Goal: Task Accomplishment & Management: Manage account settings

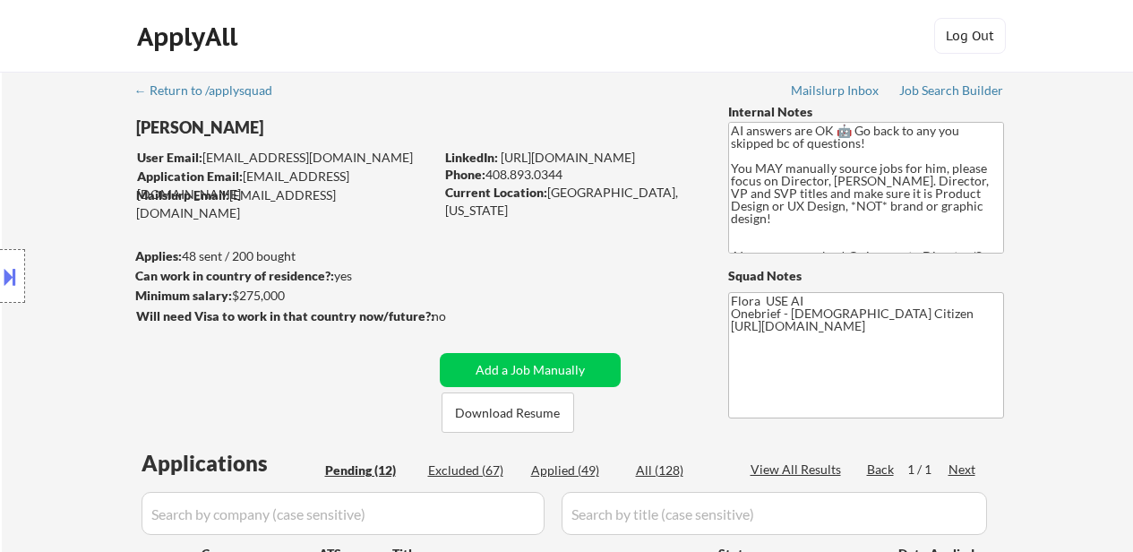
select select ""pending""
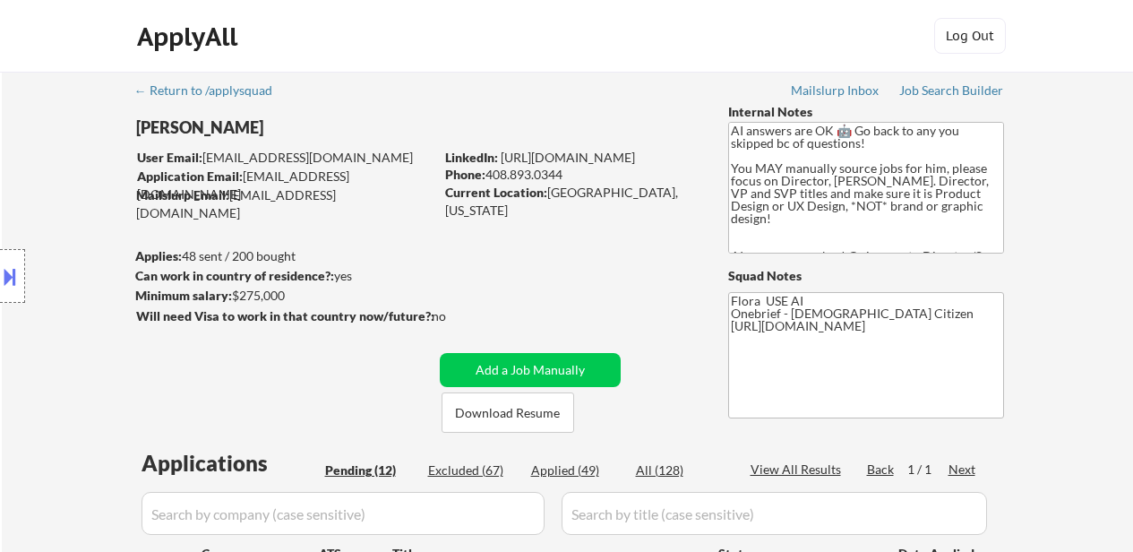
select select ""pending""
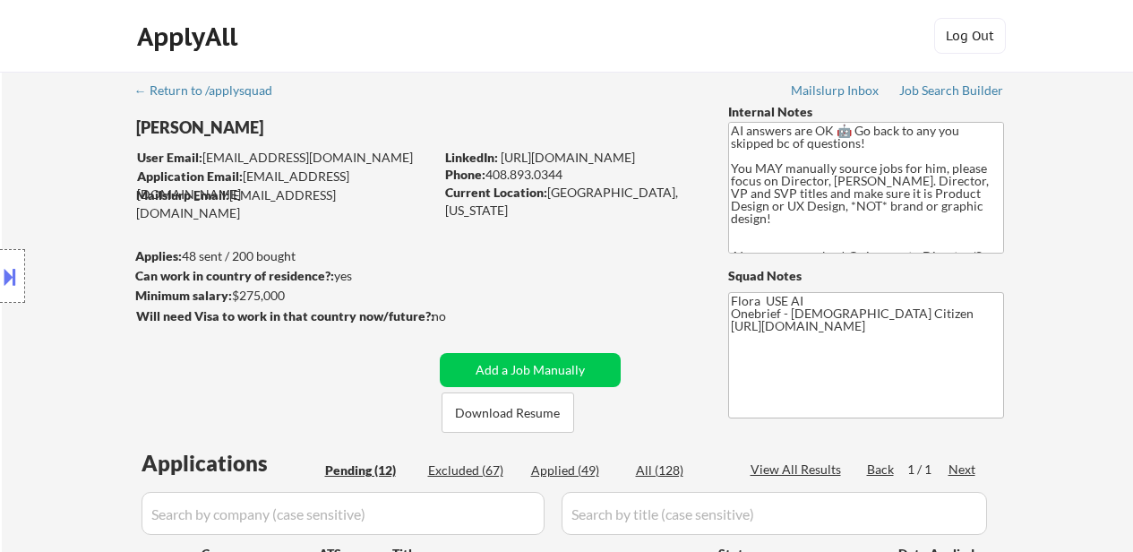
select select ""pending""
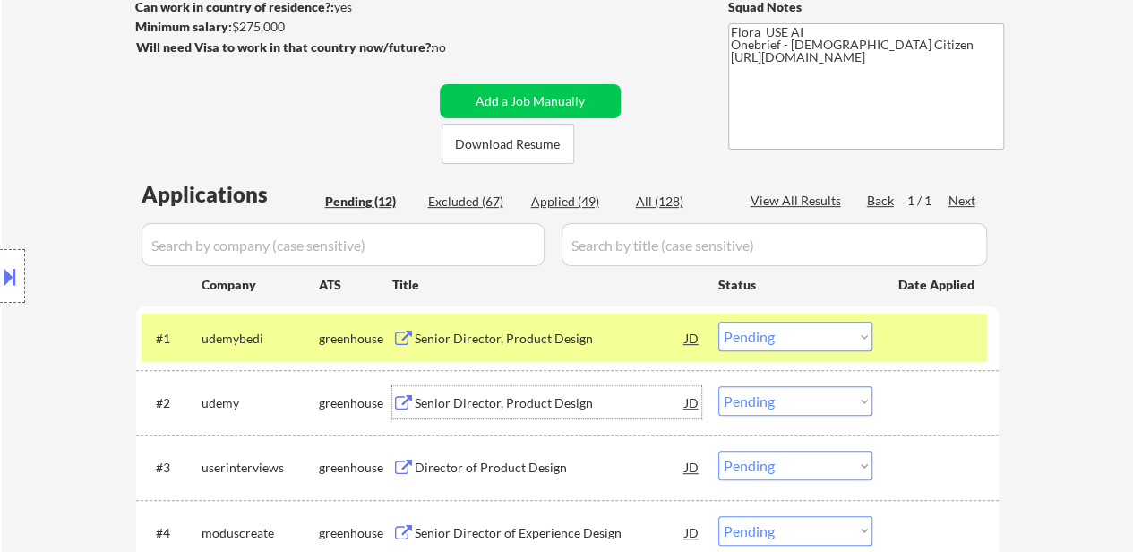
click at [560, 406] on div "Senior Director, Product Design" at bounding box center [550, 403] width 270 height 18
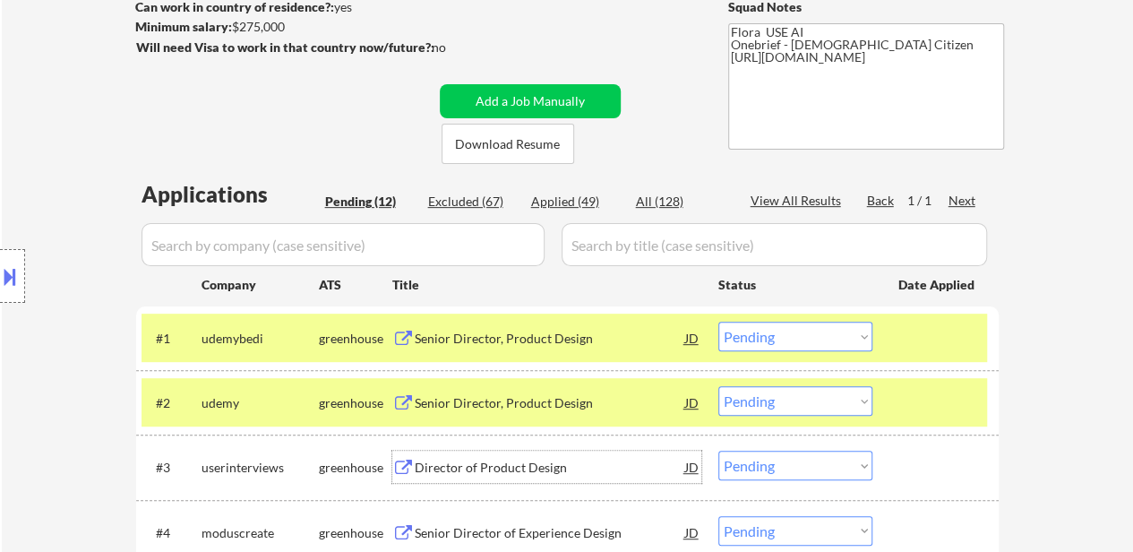
click at [503, 452] on div "Director of Product Design" at bounding box center [550, 466] width 270 height 32
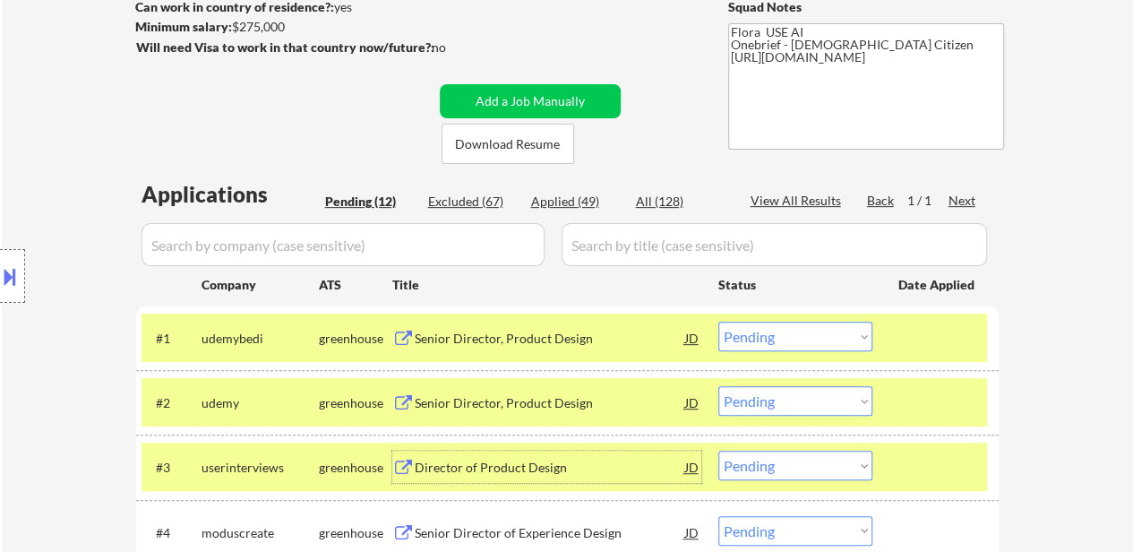
click at [777, 403] on select "Choose an option... Pending Applied Excluded (Questions) Excluded (Expired) Exc…" at bounding box center [795, 401] width 154 height 30
click at [718, 386] on select "Choose an option... Pending Applied Excluded (Questions) Excluded (Expired) Exc…" at bounding box center [795, 401] width 154 height 30
select select ""pending""
click at [783, 338] on select "Choose an option... Pending Applied Excluded (Questions) Excluded (Expired) Exc…" at bounding box center [795, 336] width 154 height 30
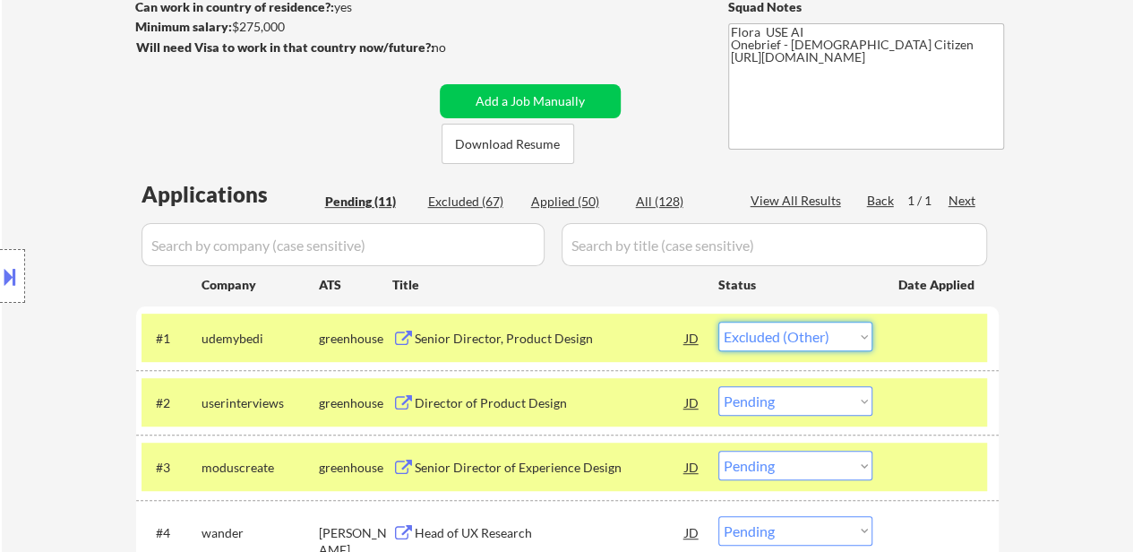
click at [718, 321] on select "Choose an option... Pending Applied Excluded (Questions) Excluded (Expired) Exc…" at bounding box center [795, 336] width 154 height 30
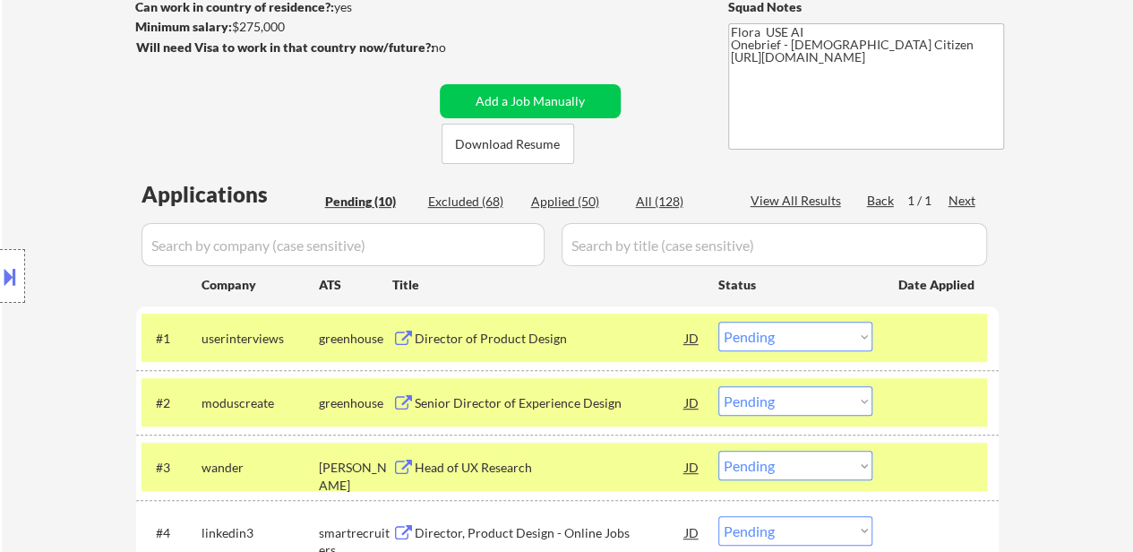
click at [797, 339] on select "Choose an option... Pending Applied Excluded (Questions) Excluded (Expired) Exc…" at bounding box center [795, 336] width 154 height 30
click at [718, 321] on select "Choose an option... Pending Applied Excluded (Questions) Excluded (Expired) Exc…" at bounding box center [795, 336] width 154 height 30
click at [563, 408] on div "Senior Director of Experience Design" at bounding box center [550, 403] width 270 height 18
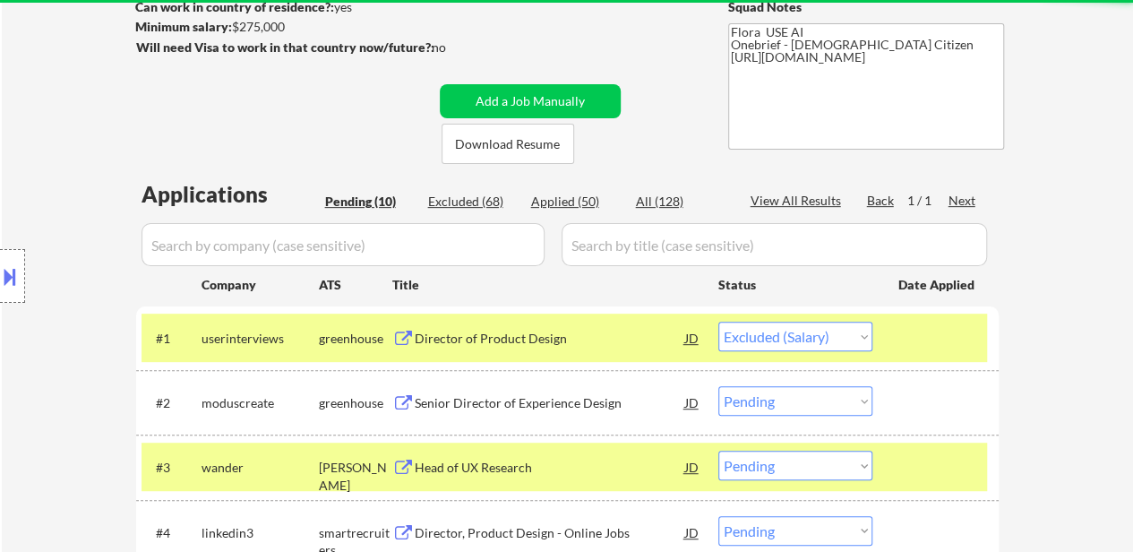
select select ""pending""
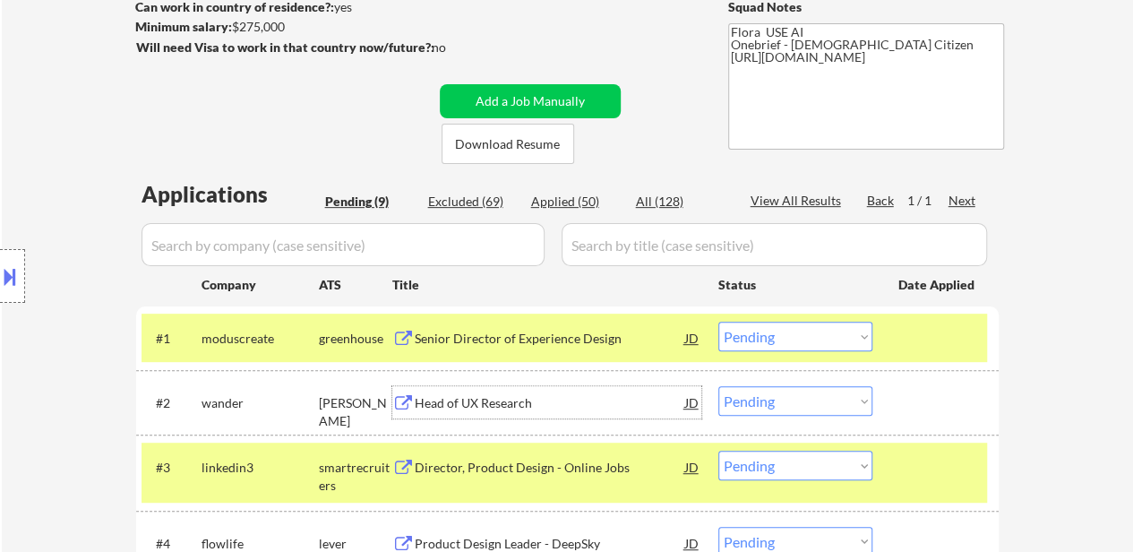
click at [914, 481] on div "#3 linkedin3 smartrecruiters Director, Product Design - Online Jobs JD Choose a…" at bounding box center [563, 471] width 845 height 59
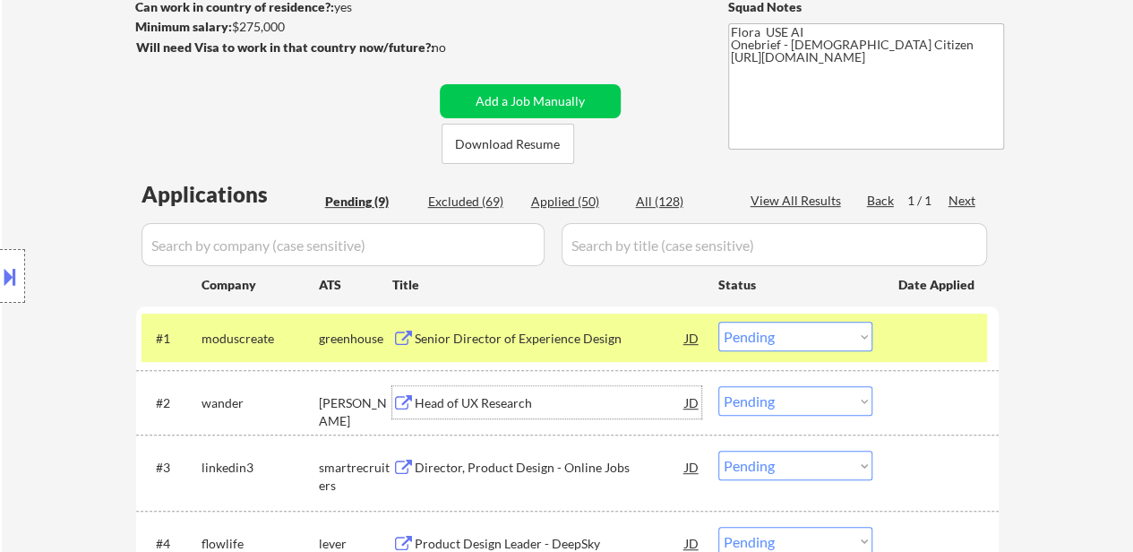
click at [513, 418] on div "Head of UX Research" at bounding box center [550, 402] width 270 height 32
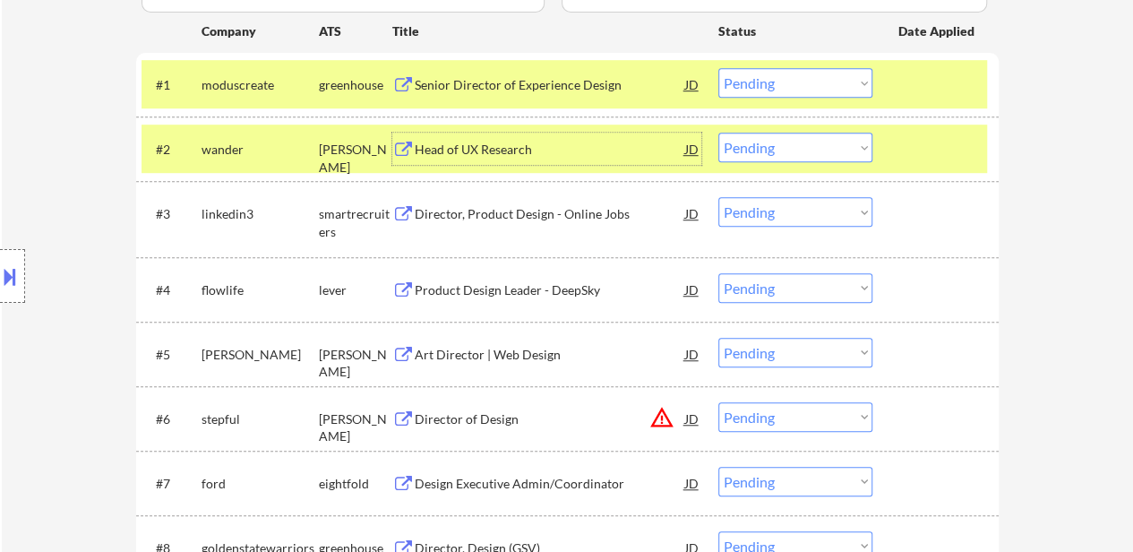
scroll to position [358, 0]
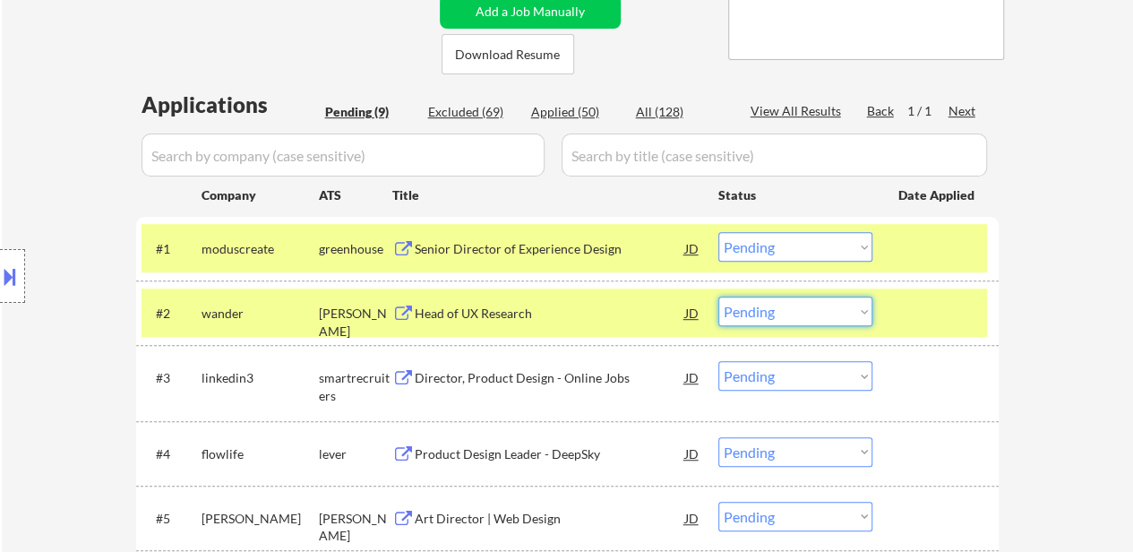
click at [768, 318] on select "Choose an option... Pending Applied Excluded (Questions) Excluded (Expired) Exc…" at bounding box center [795, 311] width 154 height 30
click at [718, 296] on select "Choose an option... Pending Applied Excluded (Questions) Excluded (Expired) Exc…" at bounding box center [795, 311] width 154 height 30
click at [531, 376] on div "Director, Product Design - Online Jobs" at bounding box center [550, 378] width 270 height 18
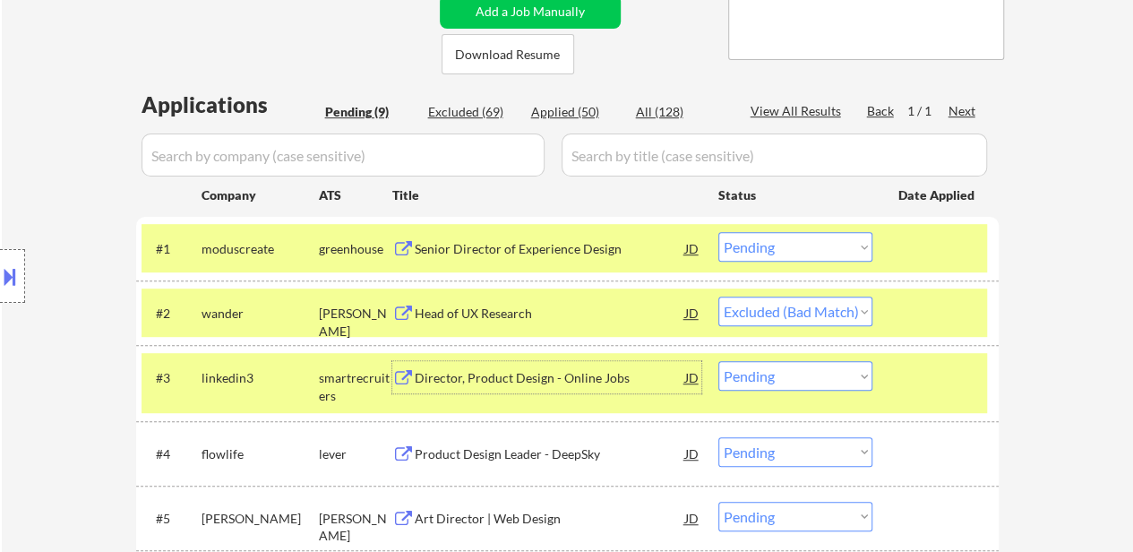
click at [793, 251] on select "Choose an option... Pending Applied Excluded (Questions) Excluded (Expired) Exc…" at bounding box center [795, 247] width 154 height 30
select select ""pending""
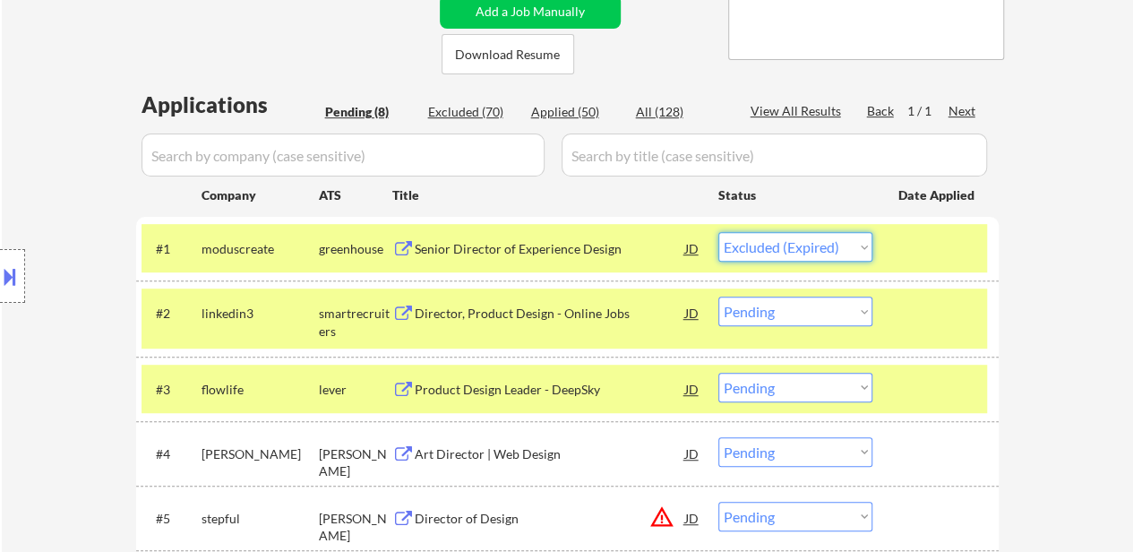
click at [718, 232] on select "Choose an option... Pending Applied Excluded (Questions) Excluded (Expired) Exc…" at bounding box center [795, 247] width 154 height 30
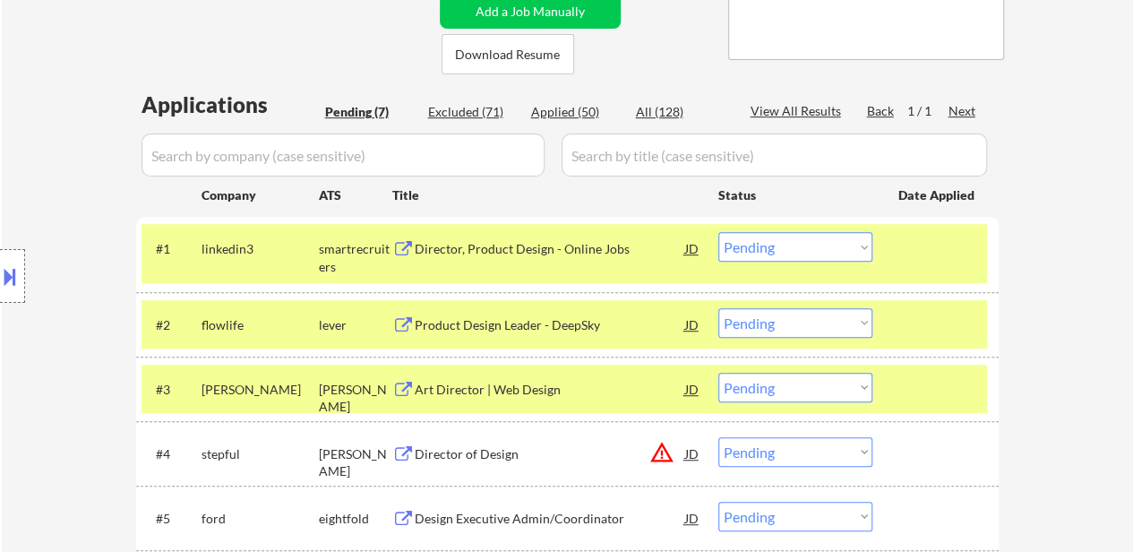
click at [938, 379] on div at bounding box center [937, 388] width 79 height 32
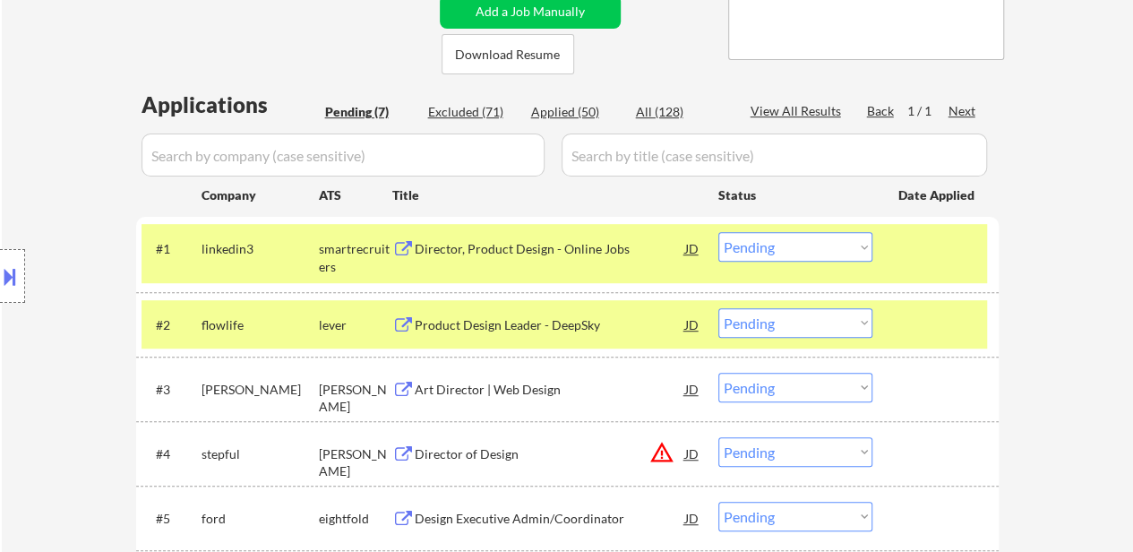
click at [901, 312] on div at bounding box center [937, 324] width 79 height 32
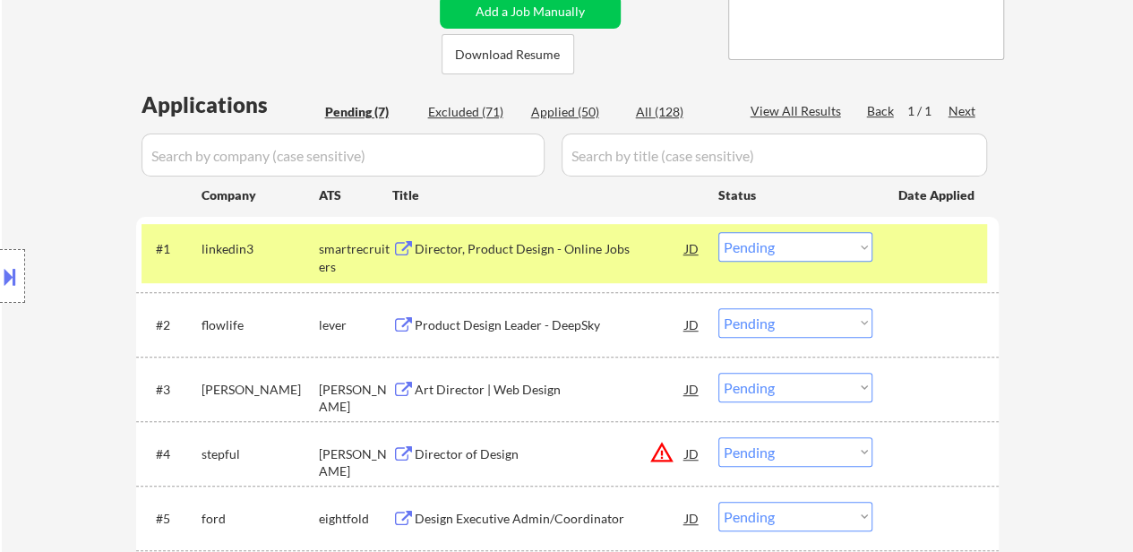
click at [530, 320] on div "Product Design Leader - DeepSky" at bounding box center [550, 325] width 270 height 18
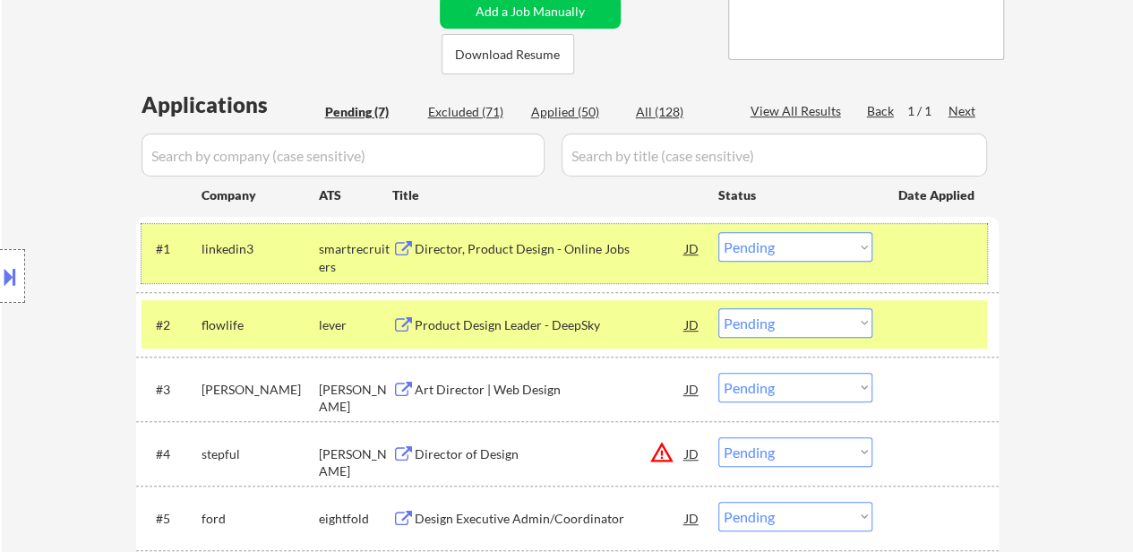
click at [772, 268] on div "#1 linkedin3 smartrecruiters Director, Product Design - Online Jobs JD Choose a…" at bounding box center [563, 253] width 845 height 59
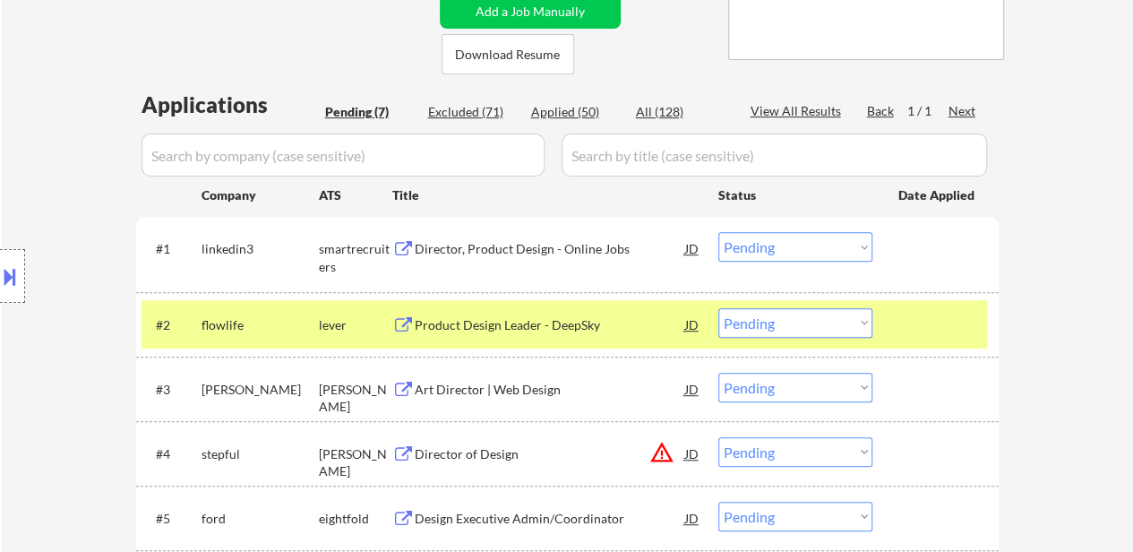
click at [773, 258] on select "Choose an option... Pending Applied Excluded (Questions) Excluded (Expired) Exc…" at bounding box center [795, 247] width 154 height 30
click at [718, 232] on select "Choose an option... Pending Applied Excluded (Questions) Excluded (Expired) Exc…" at bounding box center [795, 247] width 154 height 30
click at [468, 392] on div "Art Director | Web Design" at bounding box center [550, 390] width 270 height 18
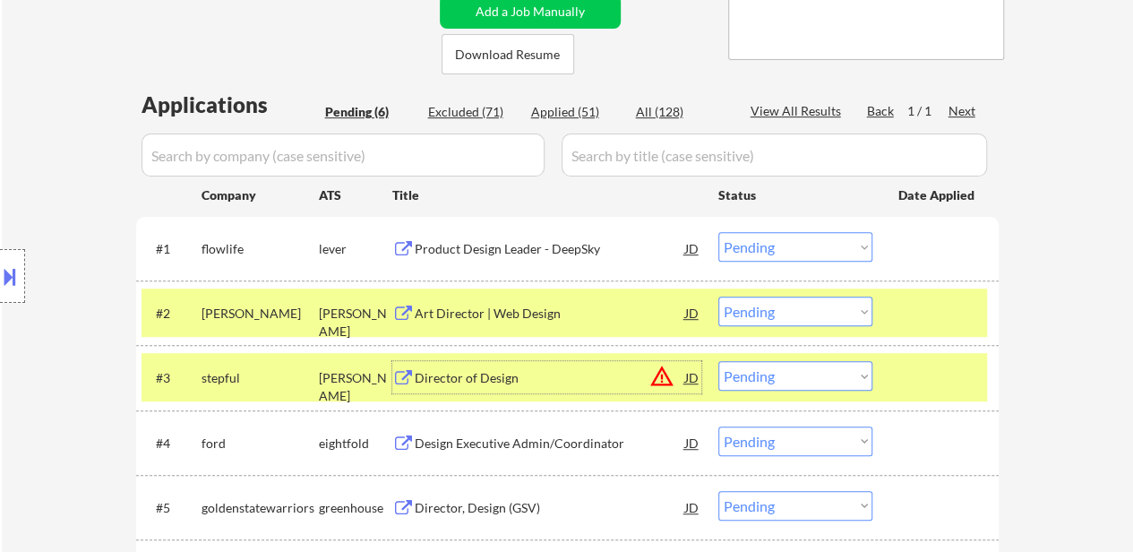
click at [776, 250] on select "Choose an option... Pending Applied Excluded (Questions) Excluded (Expired) Exc…" at bounding box center [795, 247] width 154 height 30
select select ""applied""
click at [718, 232] on select "Choose an option... Pending Applied Excluded (Questions) Excluded (Expired) Exc…" at bounding box center [795, 247] width 154 height 30
click at [756, 316] on select "Choose an option... Pending Applied Excluded (Questions) Excluded (Expired) Exc…" at bounding box center [795, 311] width 154 height 30
select select ""excluded__expired_""
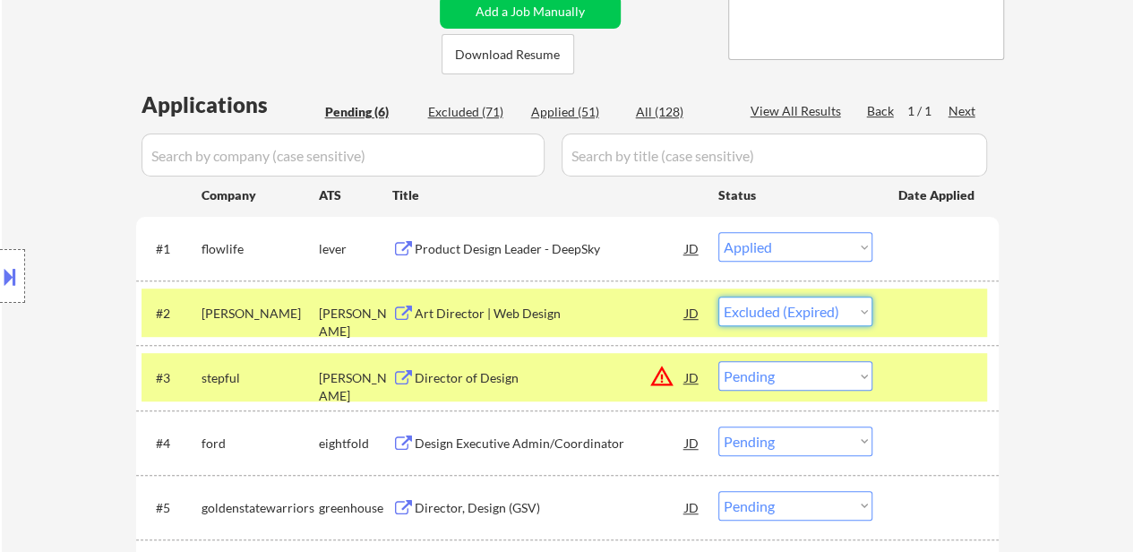
click at [718, 296] on select "Choose an option... Pending Applied Excluded (Questions) Excluded (Expired) Exc…" at bounding box center [795, 311] width 154 height 30
click at [503, 384] on div "Director of Design" at bounding box center [550, 378] width 270 height 18
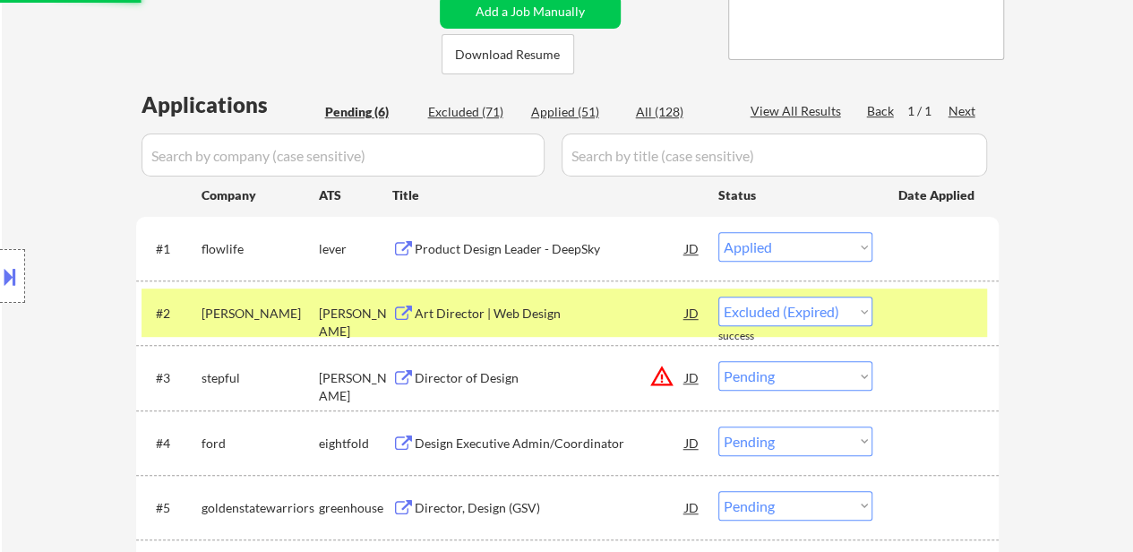
select select ""pending""
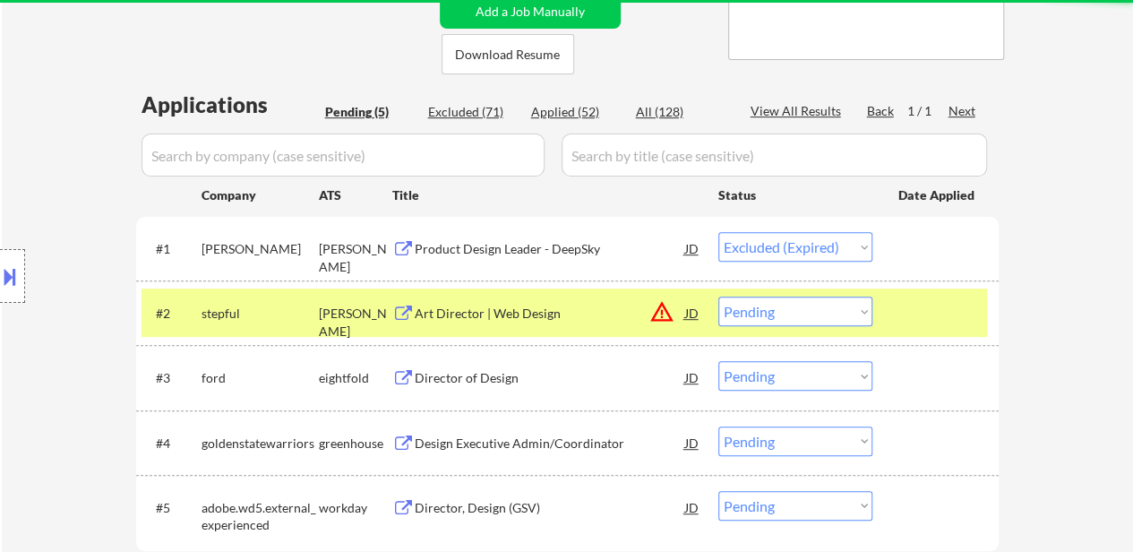
select select ""pending""
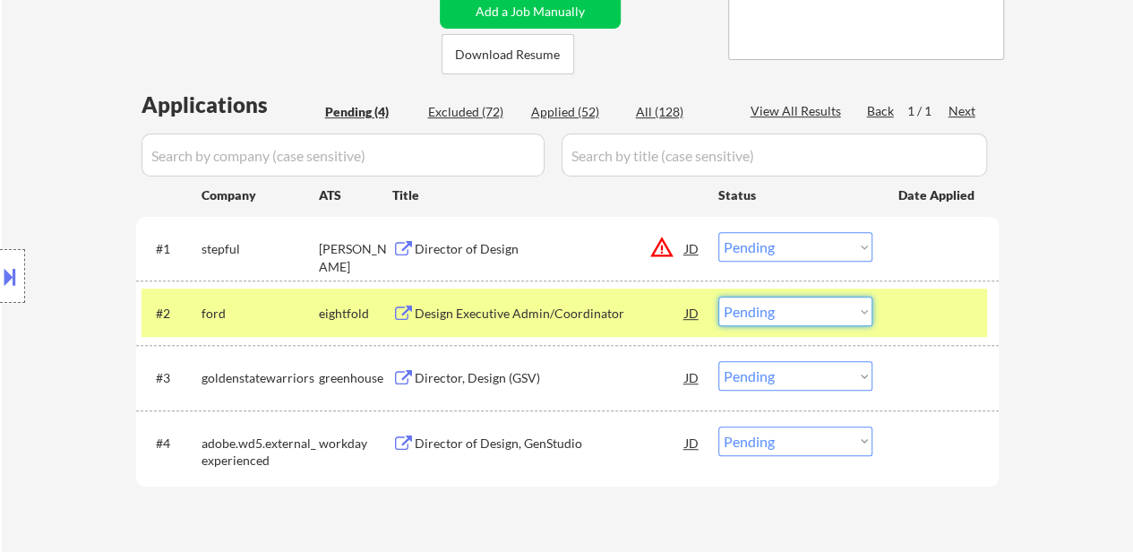
click at [766, 316] on select "Choose an option... Pending Applied Excluded (Questions) Excluded (Expired) Exc…" at bounding box center [795, 311] width 154 height 30
click at [718, 296] on select "Choose an option... Pending Applied Excluded (Questions) Excluded (Expired) Exc…" at bounding box center [795, 311] width 154 height 30
click at [475, 378] on div "Director, Design (GSV)" at bounding box center [550, 378] width 270 height 18
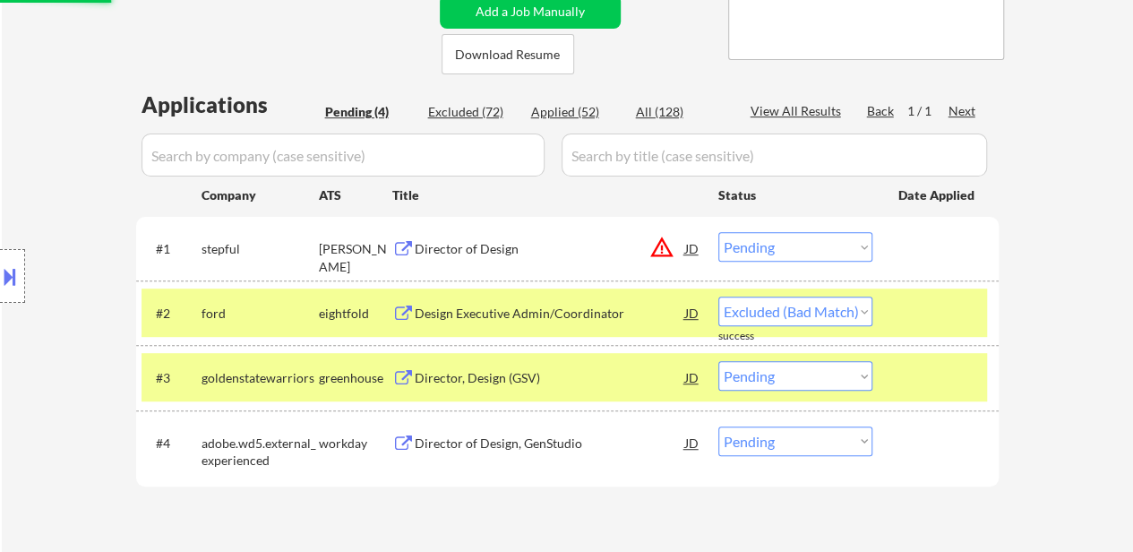
select select ""pending""
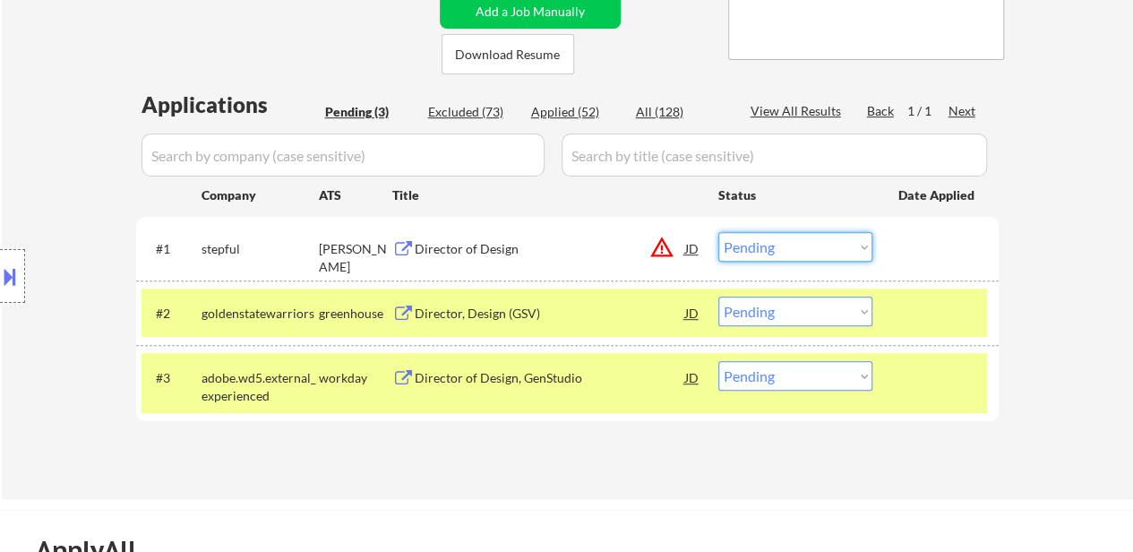
click at [755, 246] on select "Choose an option... Pending Applied Excluded (Questions) Excluded (Expired) Exc…" at bounding box center [795, 247] width 154 height 30
click at [718, 232] on select "Choose an option... Pending Applied Excluded (Questions) Excluded (Expired) Exc…" at bounding box center [795, 247] width 154 height 30
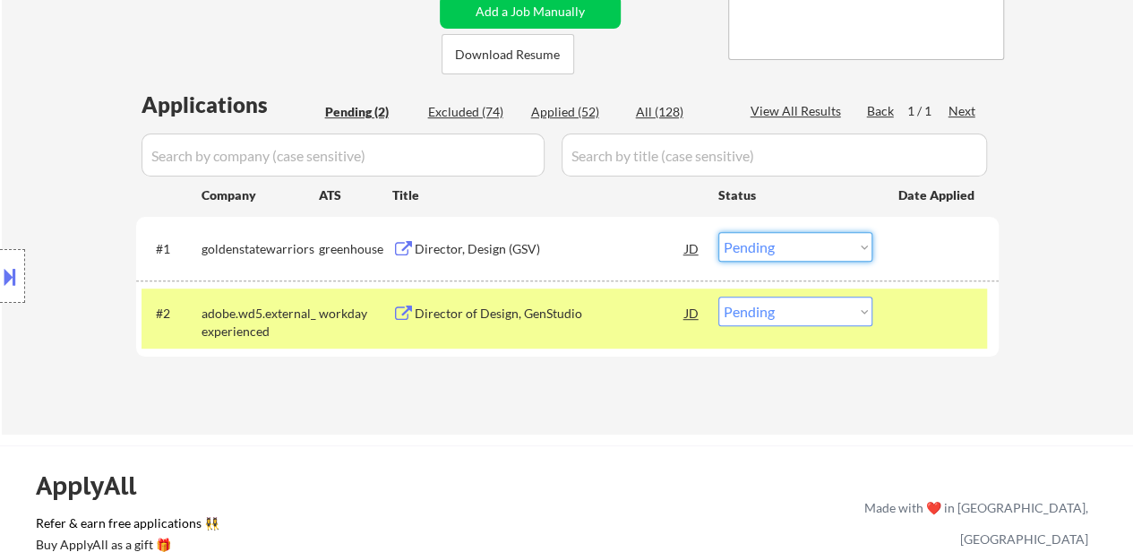
click at [816, 244] on select "Choose an option... Pending Applied Excluded (Questions) Excluded (Expired) Exc…" at bounding box center [795, 247] width 154 height 30
click at [718, 232] on select "Choose an option... Pending Applied Excluded (Questions) Excluded (Expired) Exc…" at bounding box center [795, 247] width 154 height 30
click at [552, 312] on div "Director of Design, GenStudio" at bounding box center [550, 313] width 270 height 18
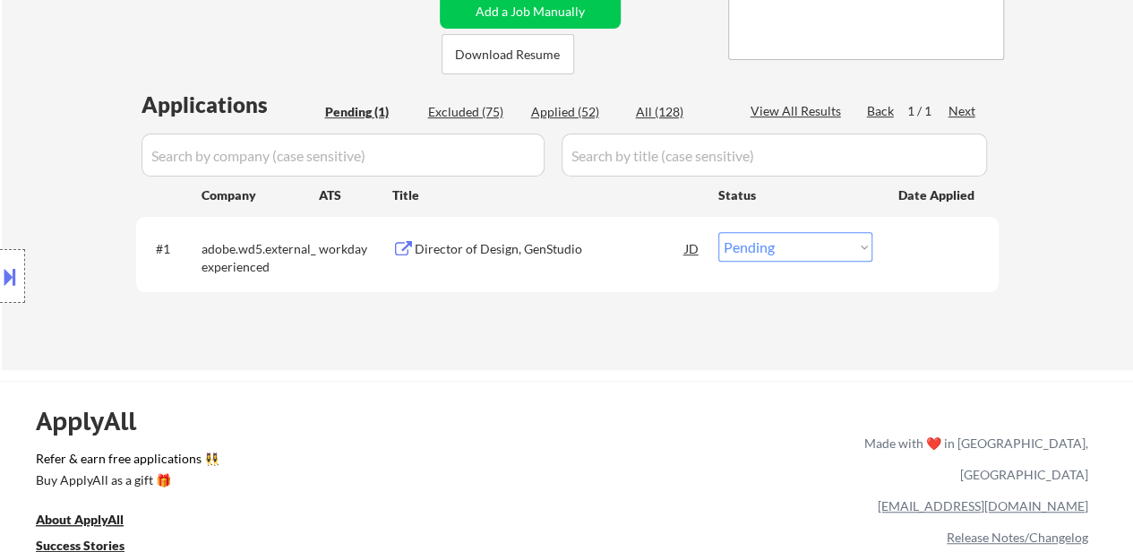
click at [543, 252] on div "Director of Design, GenStudio" at bounding box center [550, 249] width 270 height 18
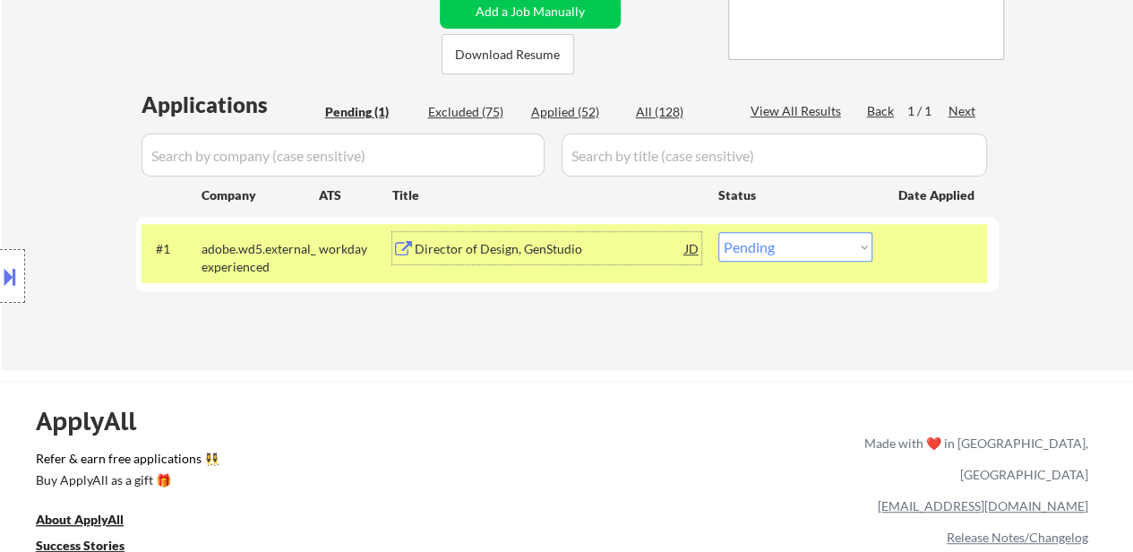
click at [774, 243] on select "Choose an option... Pending Applied Excluded (Questions) Excluded (Expired) Exc…" at bounding box center [795, 247] width 154 height 30
select select ""applied""
click at [718, 232] on select "Choose an option... Pending Applied Excluded (Questions) Excluded (Expired) Exc…" at bounding box center [795, 247] width 154 height 30
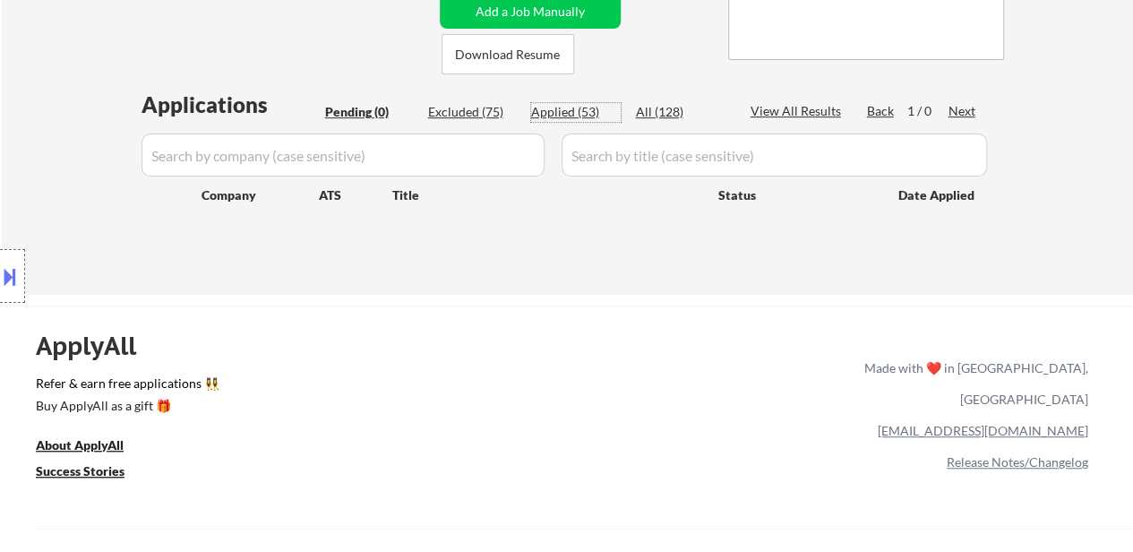
click at [572, 119] on div "Applied (53)" at bounding box center [576, 112] width 90 height 18
select select ""applied""
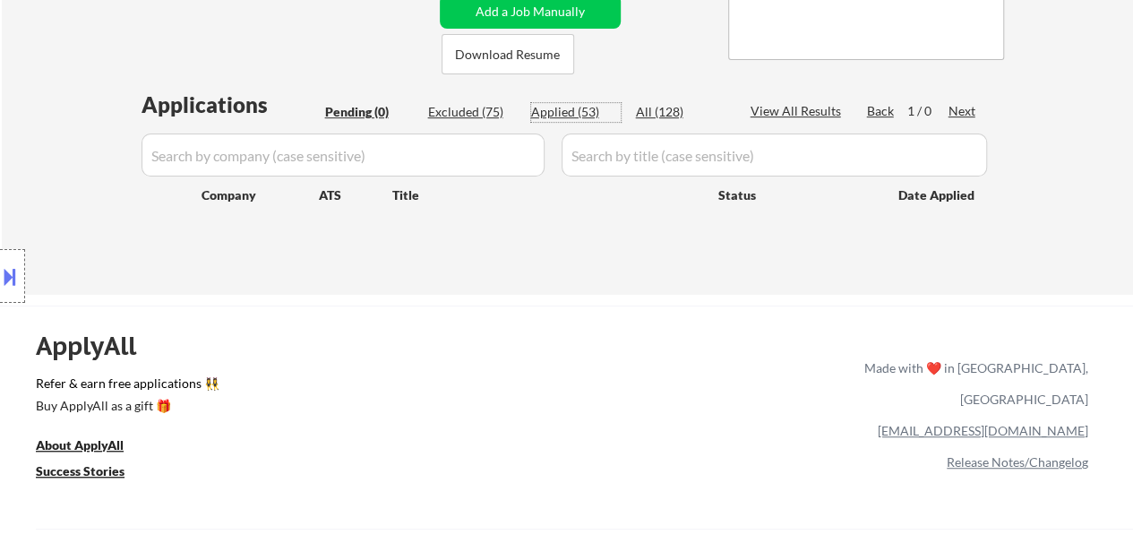
select select ""applied""
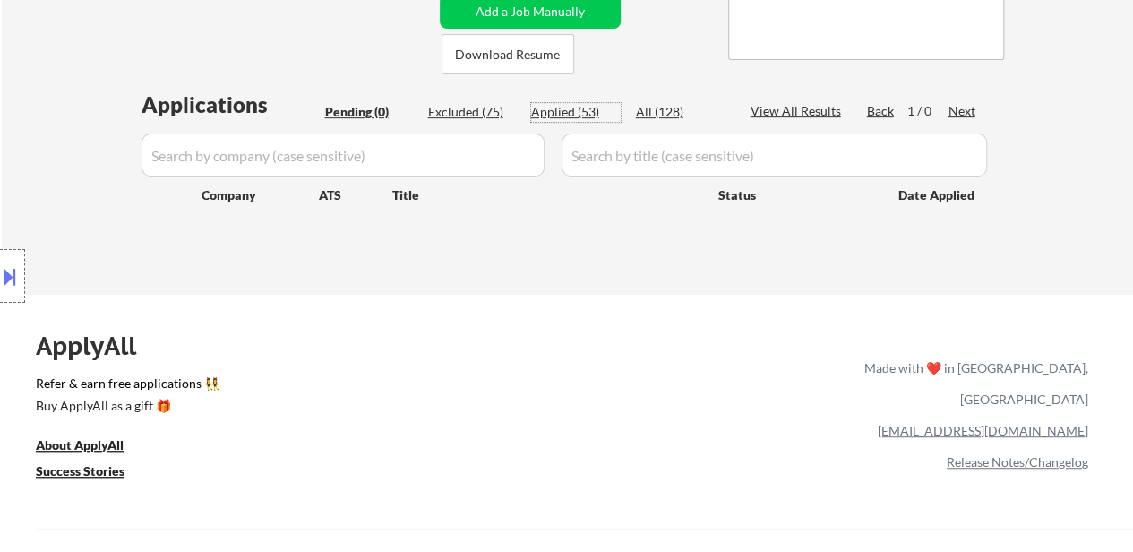
select select ""applied""
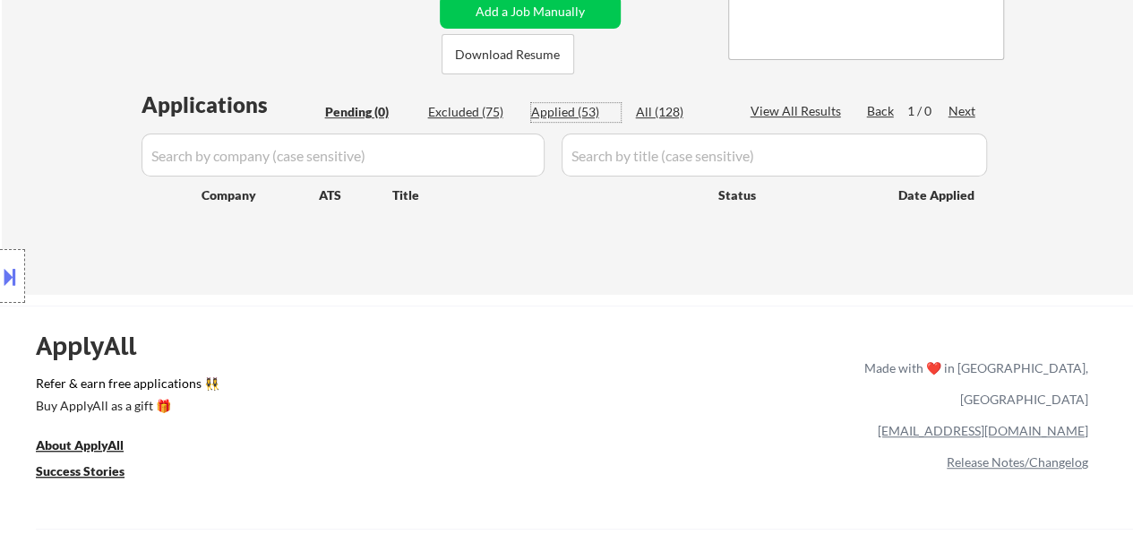
select select ""applied""
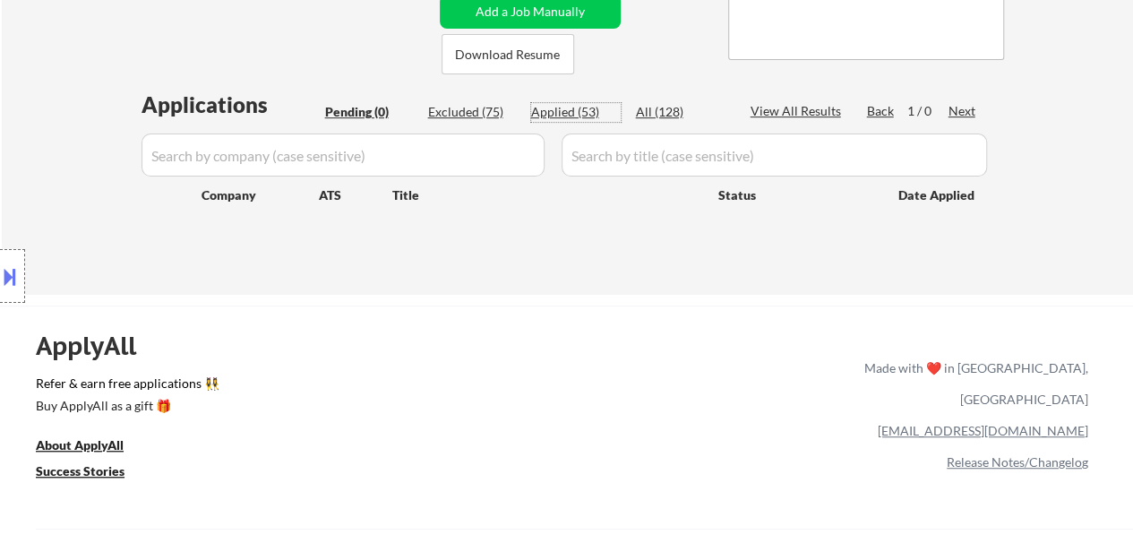
select select ""applied""
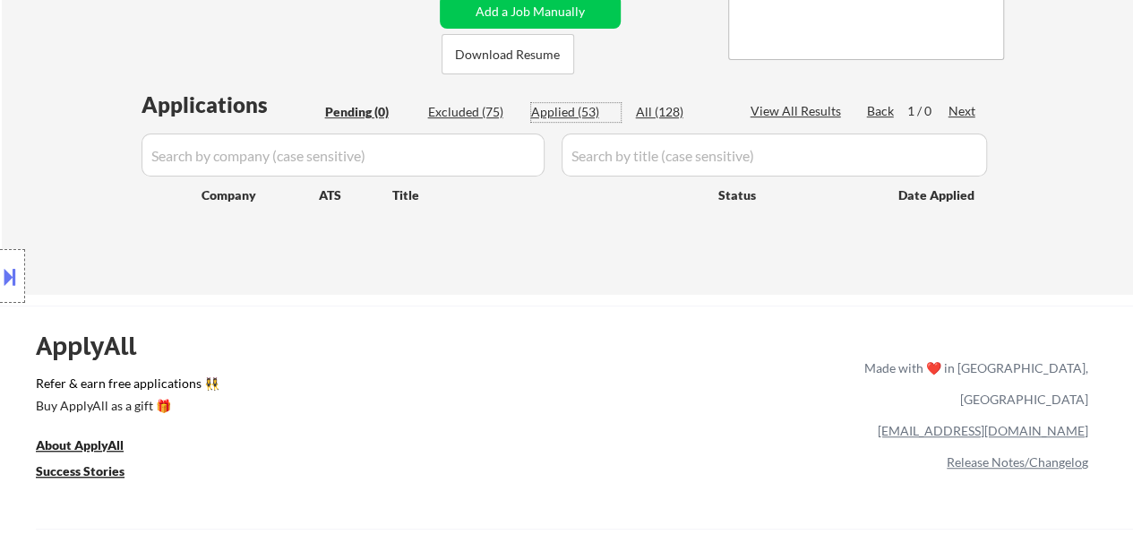
select select ""applied""
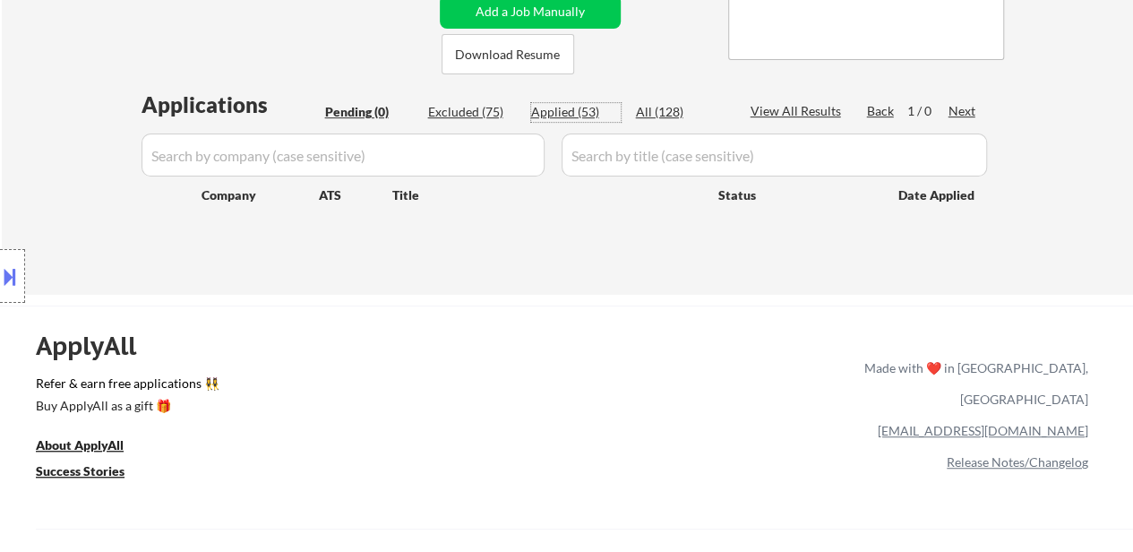
select select ""applied""
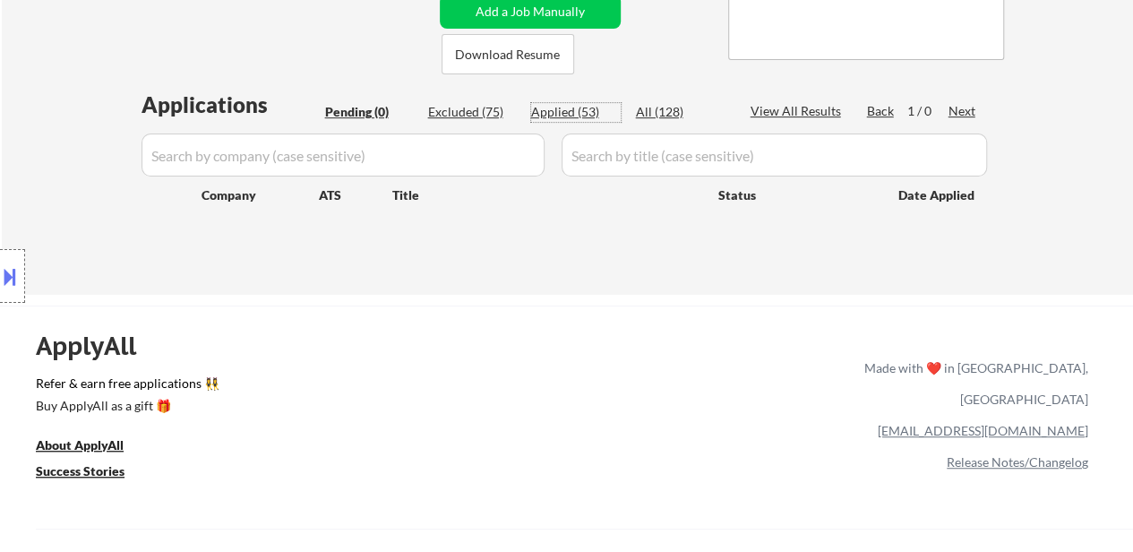
select select ""applied""
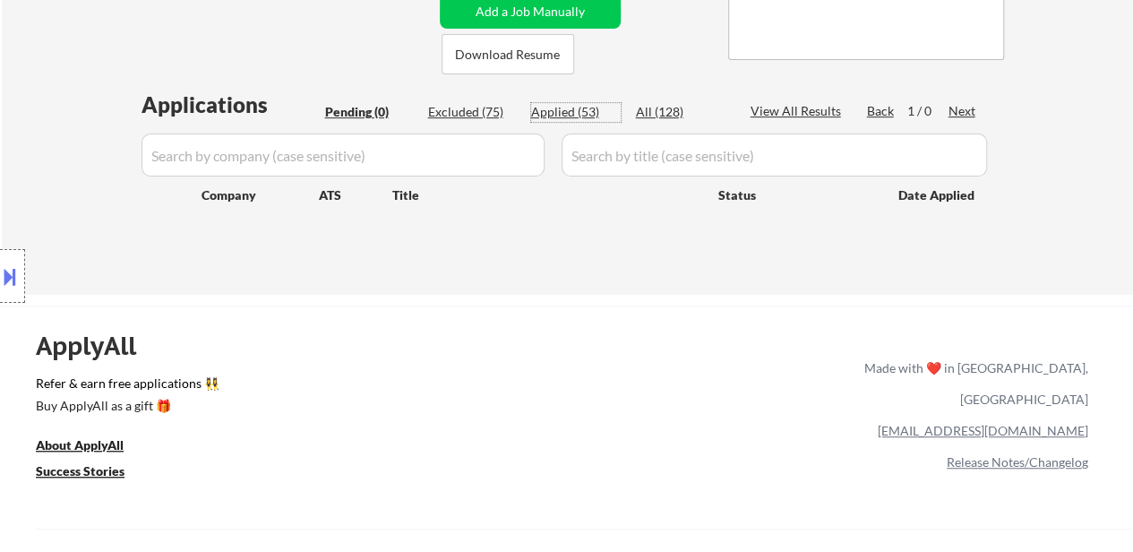
select select ""applied""
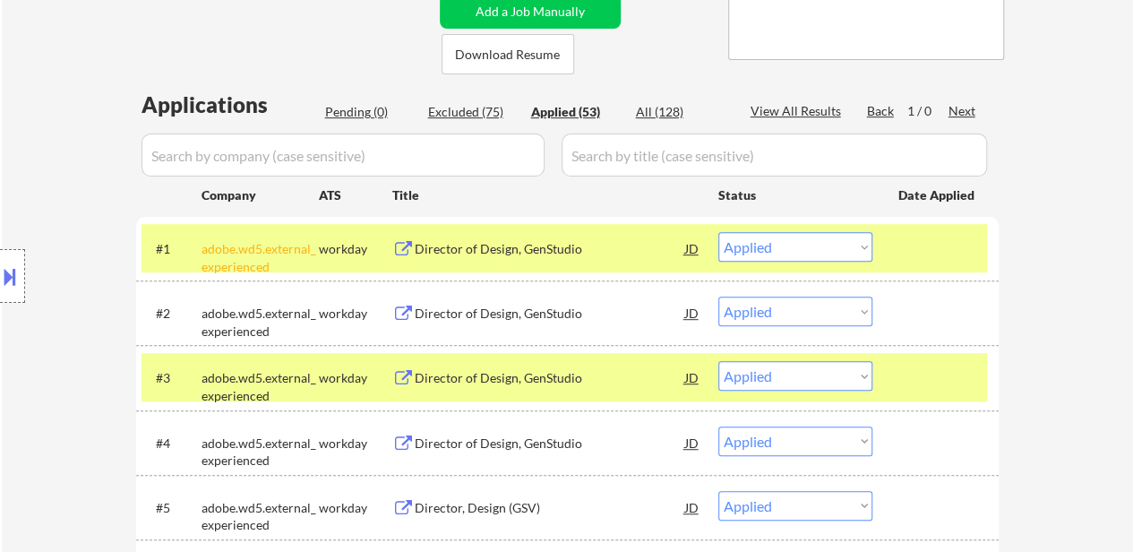
click at [580, 117] on div "Applied (53)" at bounding box center [576, 112] width 90 height 18
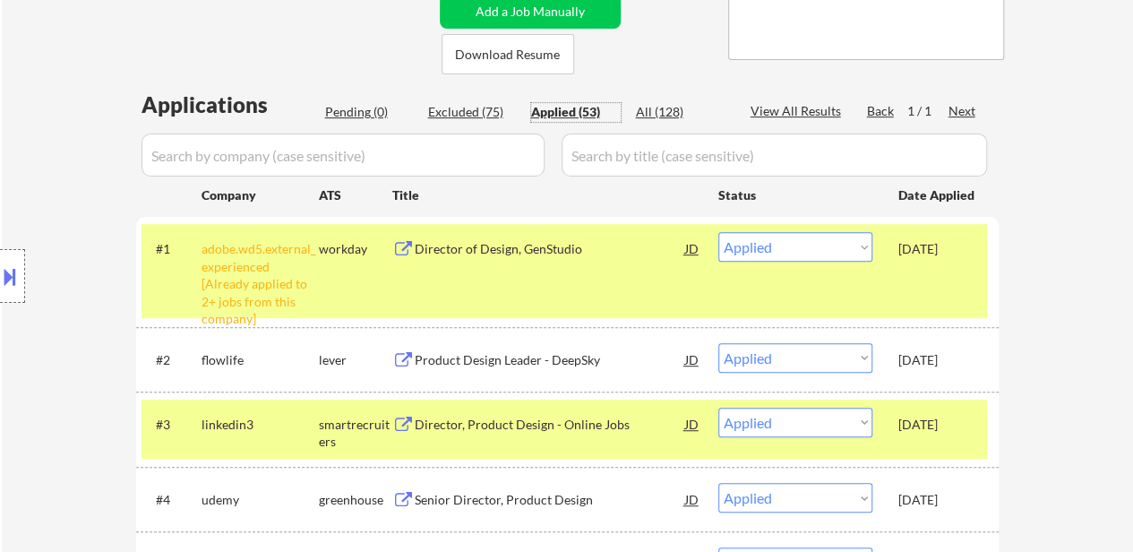
click at [460, 253] on div "Director of Design, GenStudio" at bounding box center [550, 249] width 270 height 18
